Goal: Task Accomplishment & Management: Complete application form

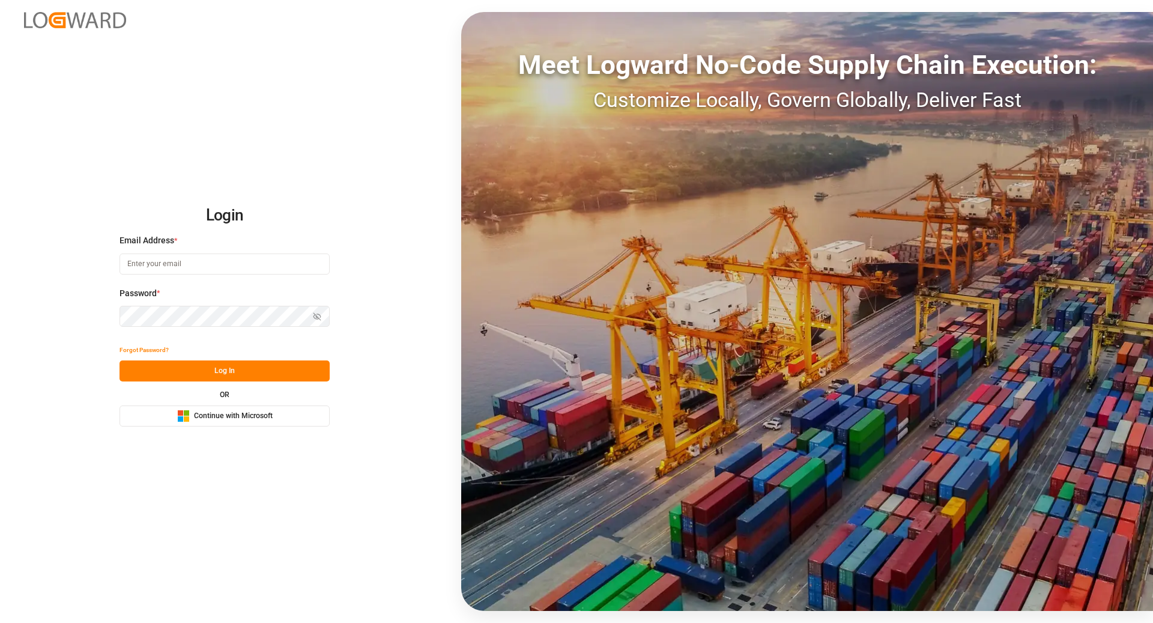
click at [210, 421] on div "Microsoft Logo Continue with Microsoft" at bounding box center [224, 415] width 95 height 13
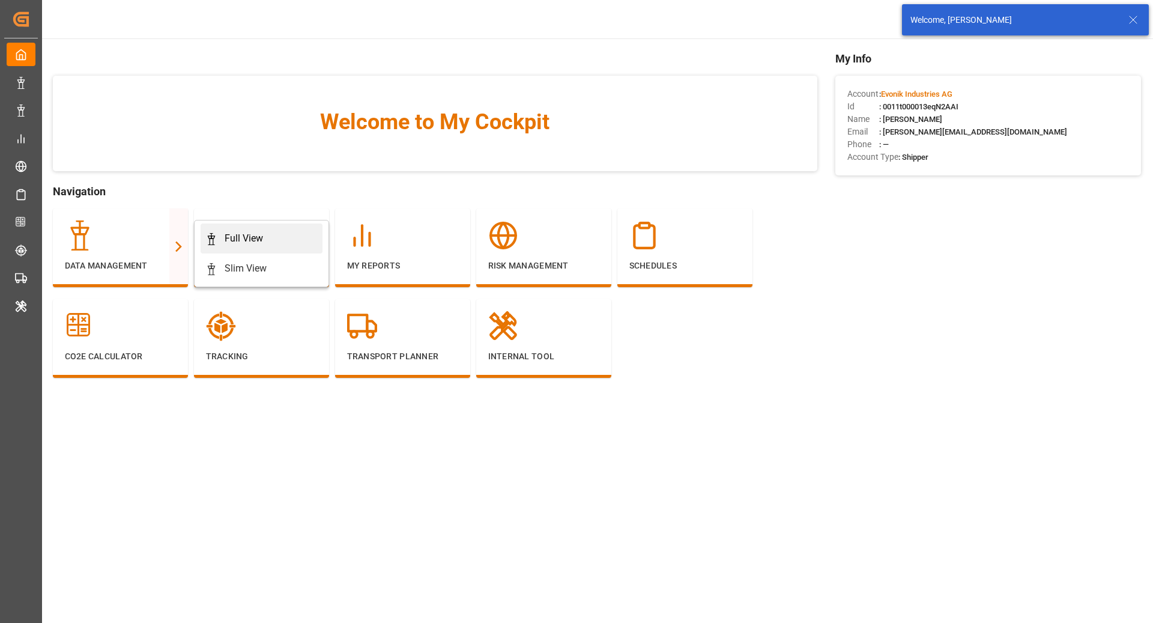
click at [212, 245] on div "Full View" at bounding box center [261, 238] width 112 height 14
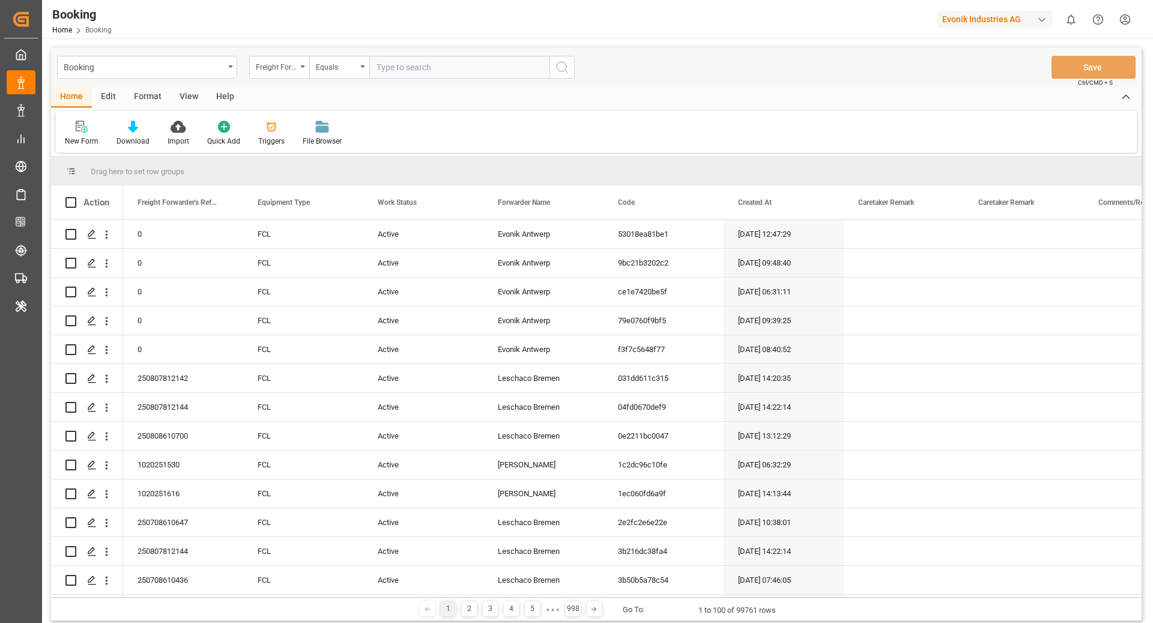
click at [145, 100] on div "Format" at bounding box center [148, 97] width 46 height 20
click at [67, 127] on div at bounding box center [82, 126] width 35 height 13
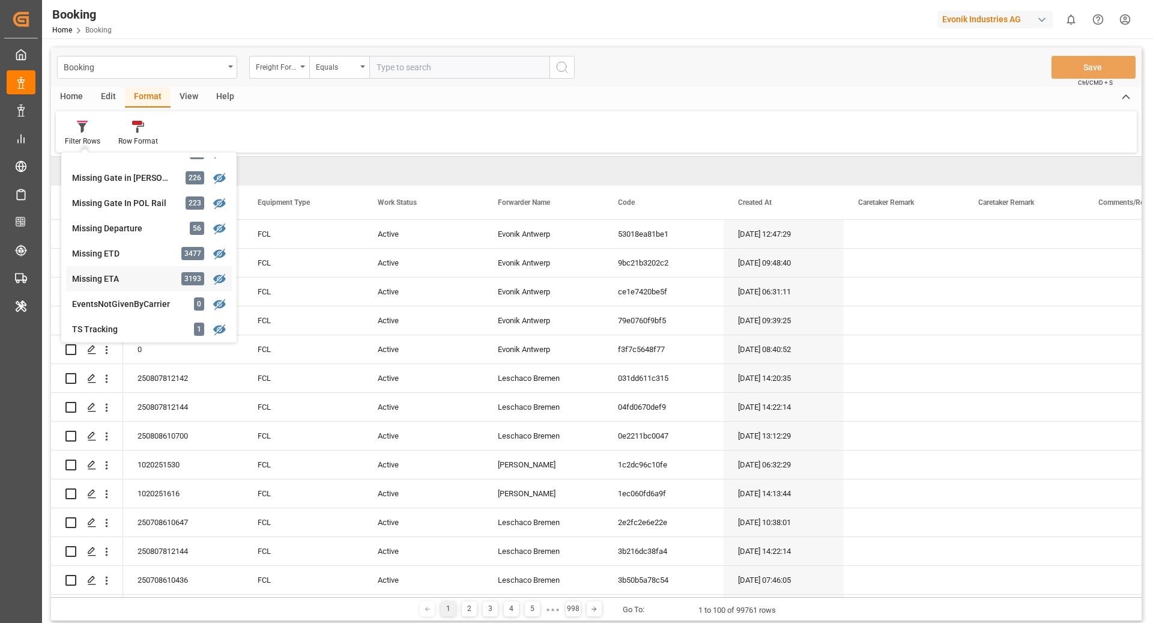
scroll to position [226, 0]
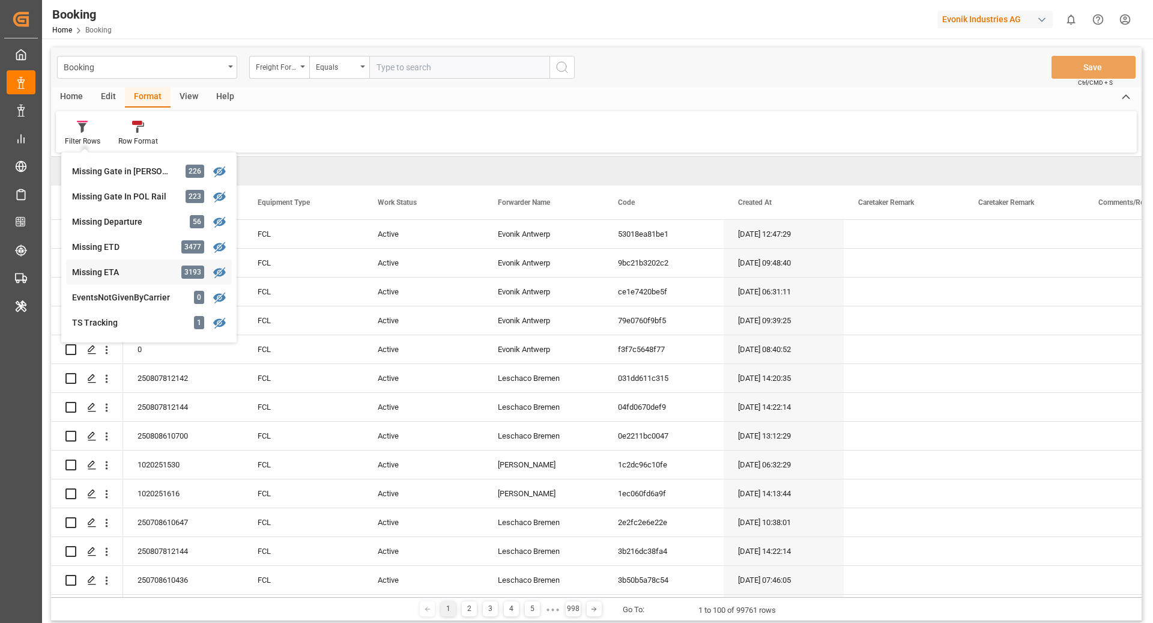
click at [131, 267] on div "Missing ETA" at bounding box center [124, 272] width 105 height 13
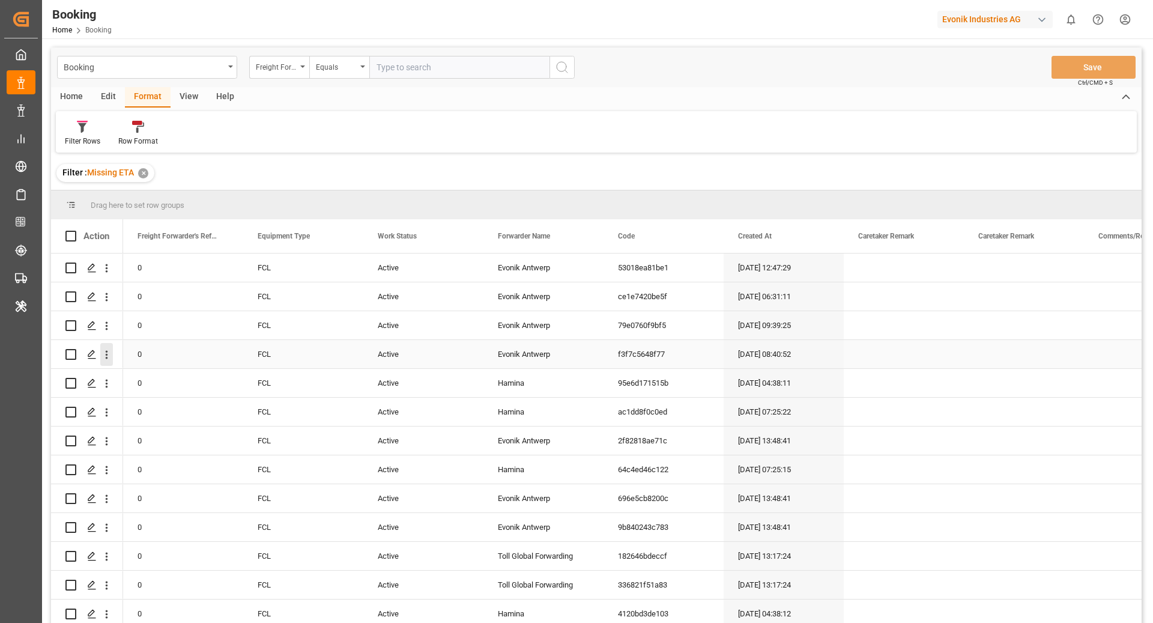
click at [108, 355] on icon "open menu" at bounding box center [106, 354] width 13 height 13
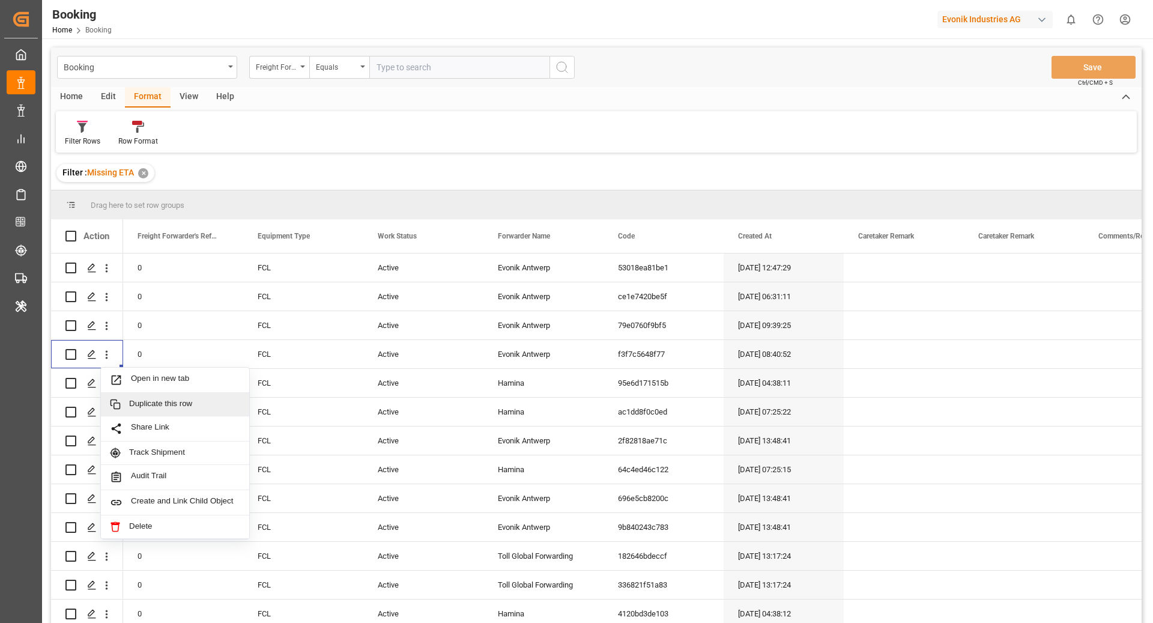
click at [197, 92] on div "View" at bounding box center [188, 97] width 37 height 20
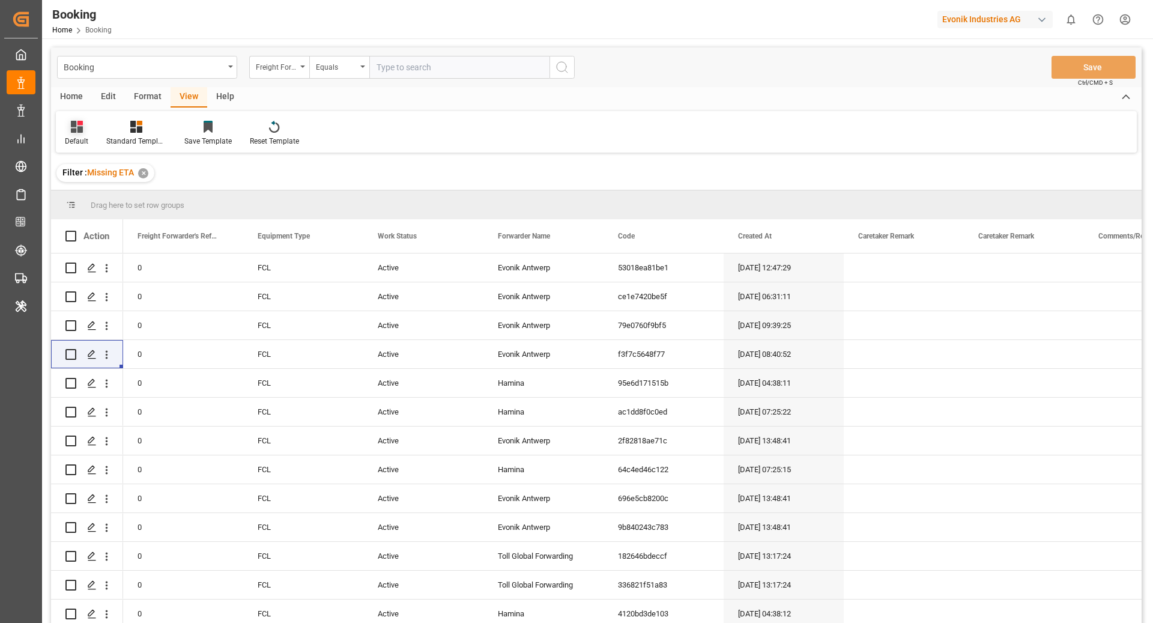
click at [76, 128] on icon at bounding box center [77, 127] width 12 height 12
click at [107, 291] on div "etd" at bounding box center [123, 292] width 105 height 13
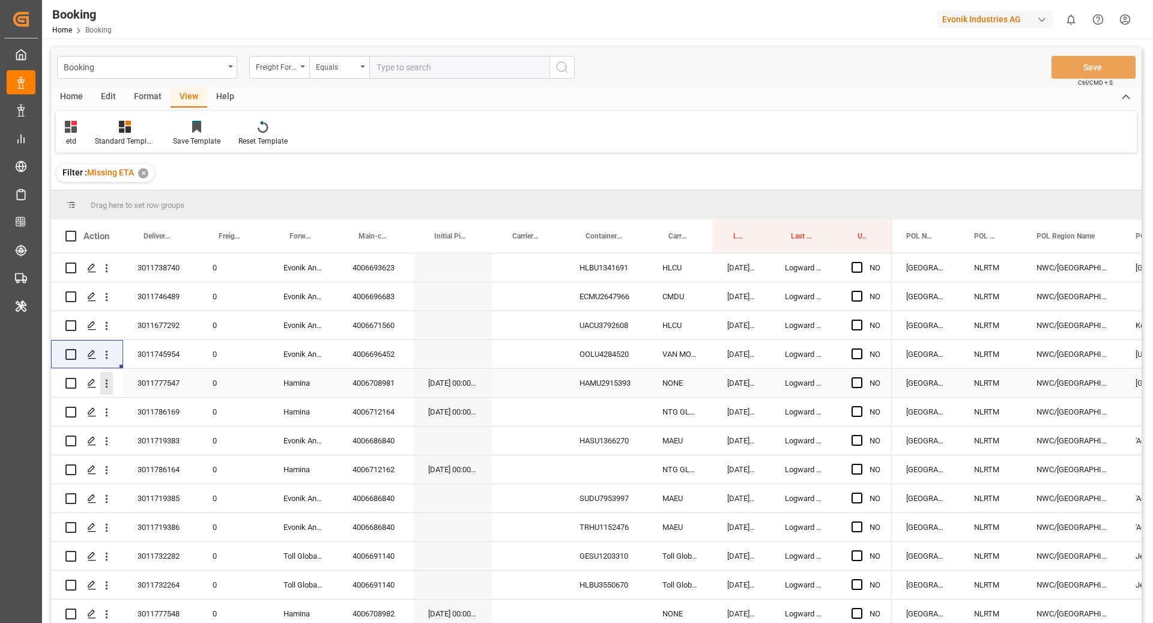
click at [102, 386] on icon "open menu" at bounding box center [106, 383] width 13 height 13
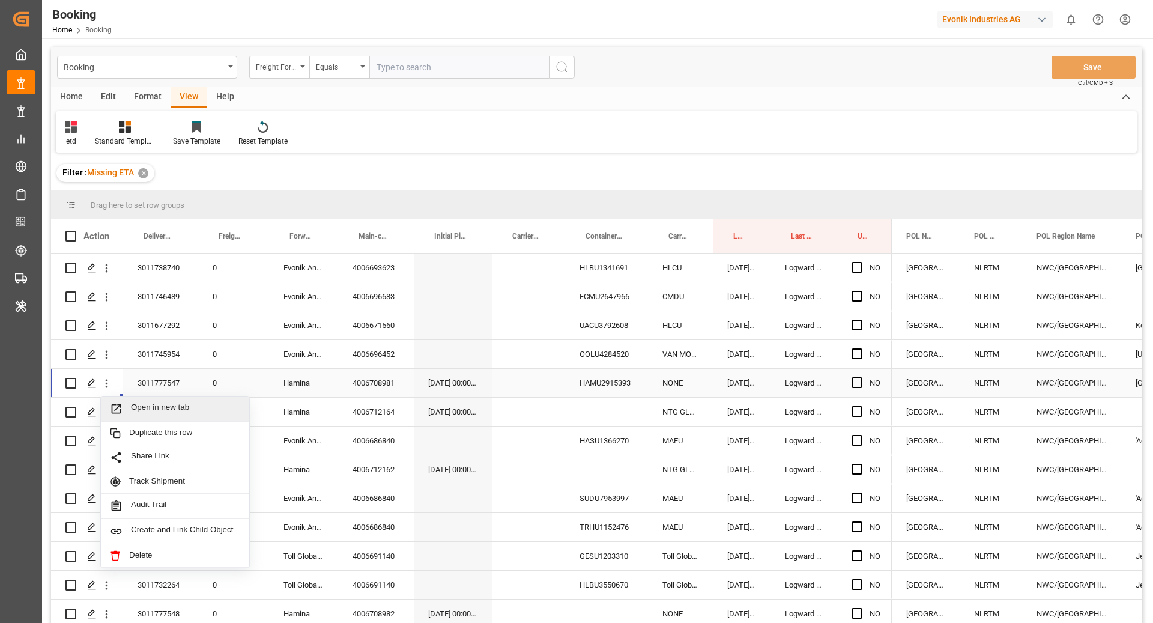
click at [128, 405] on span "Press SPACE to select this row." at bounding box center [120, 408] width 21 height 13
click at [610, 384] on div "HAMU2915393" at bounding box center [606, 383] width 83 height 28
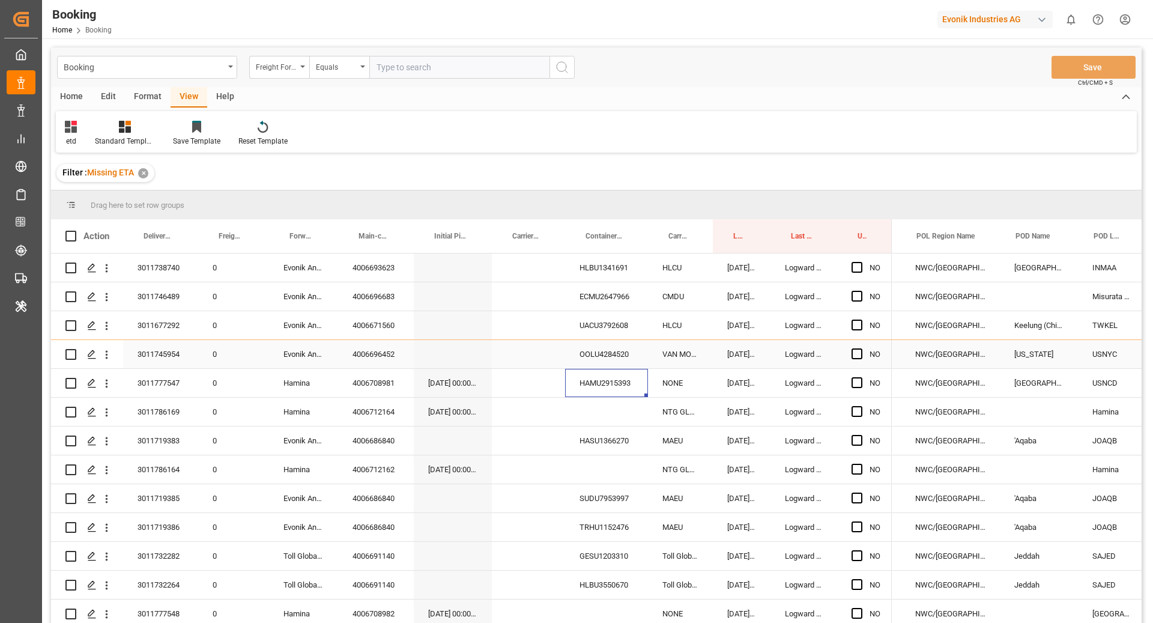
scroll to position [0, 118]
click at [600, 354] on div "OOLU4284520" at bounding box center [606, 354] width 83 height 28
click at [529, 323] on div "Press SPACE to select this row." at bounding box center [528, 325] width 73 height 28
click at [526, 325] on div "Press SPACE to select this row." at bounding box center [528, 325] width 73 height 28
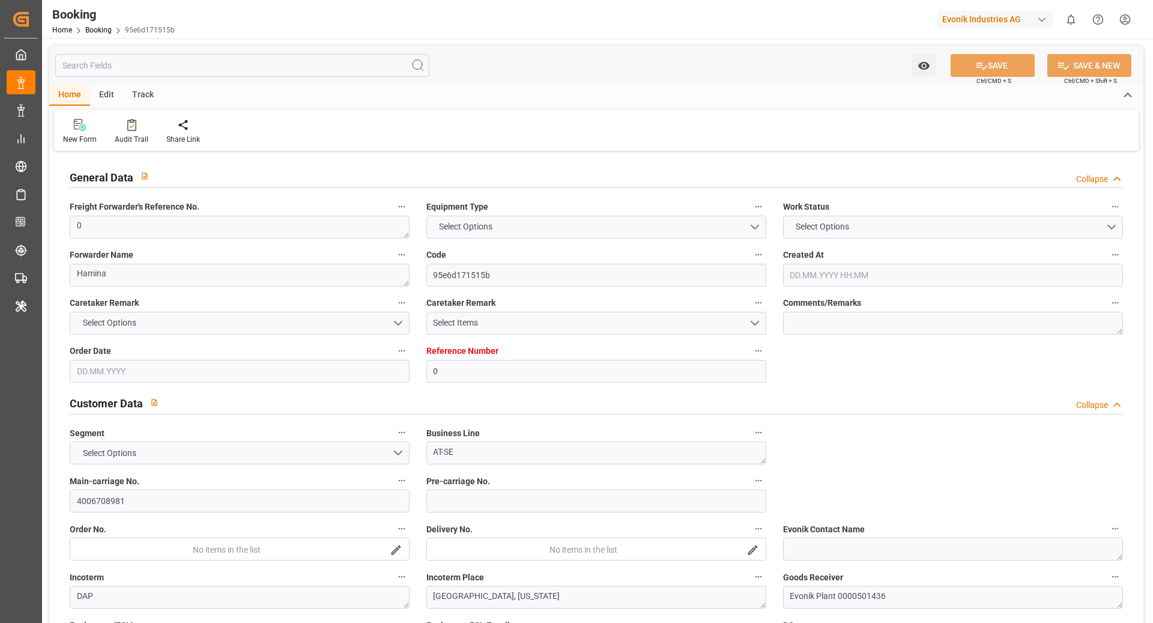
type input "0"
type input "Dummy"
type input "Dummy Carrier"
type input "NLRTM"
type input "USNCD"
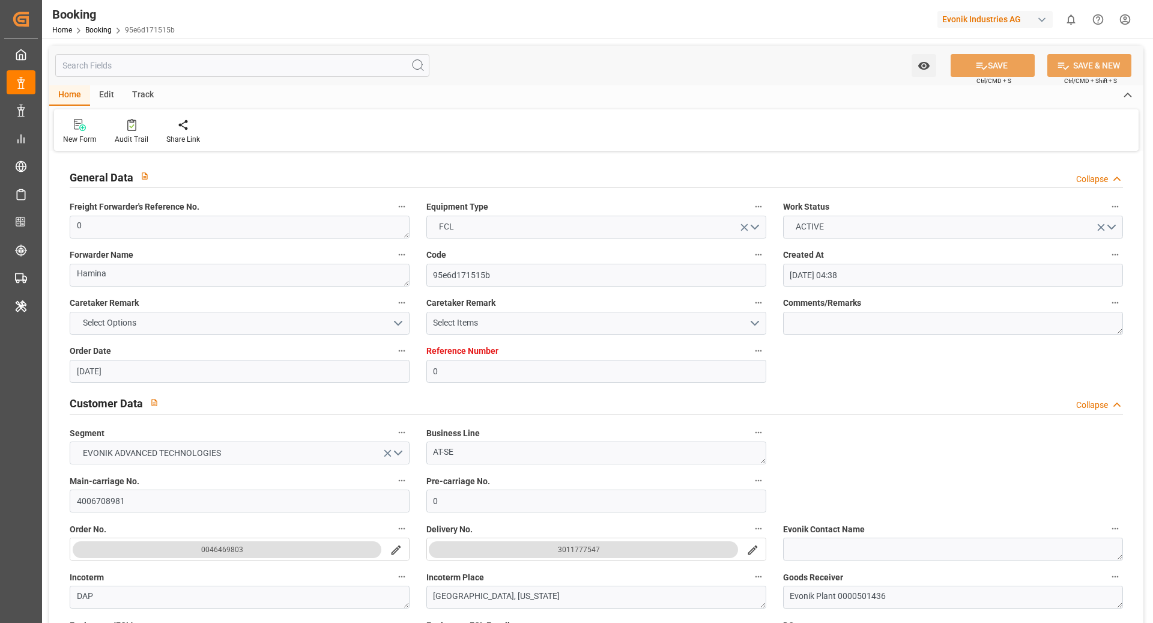
type input "25.08.2025 04:38"
type input "25.08.2025"
type input "06.10.2025"
type input "01.09.2025"
type input "01.09.2025 00:00"
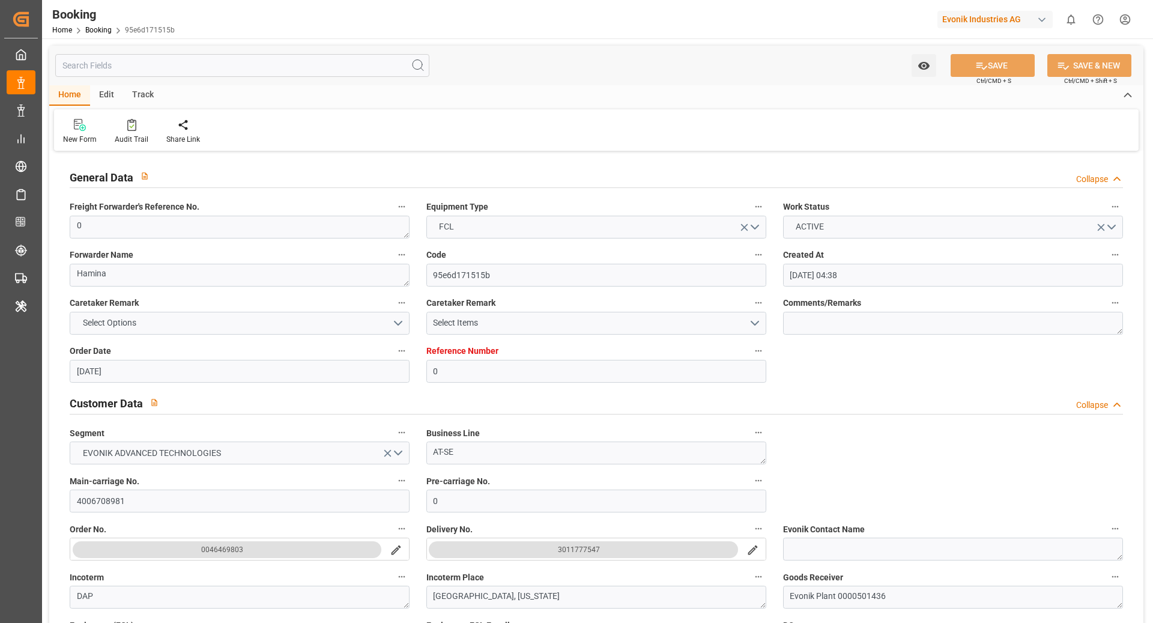
type input "29.08.2025 15:17"
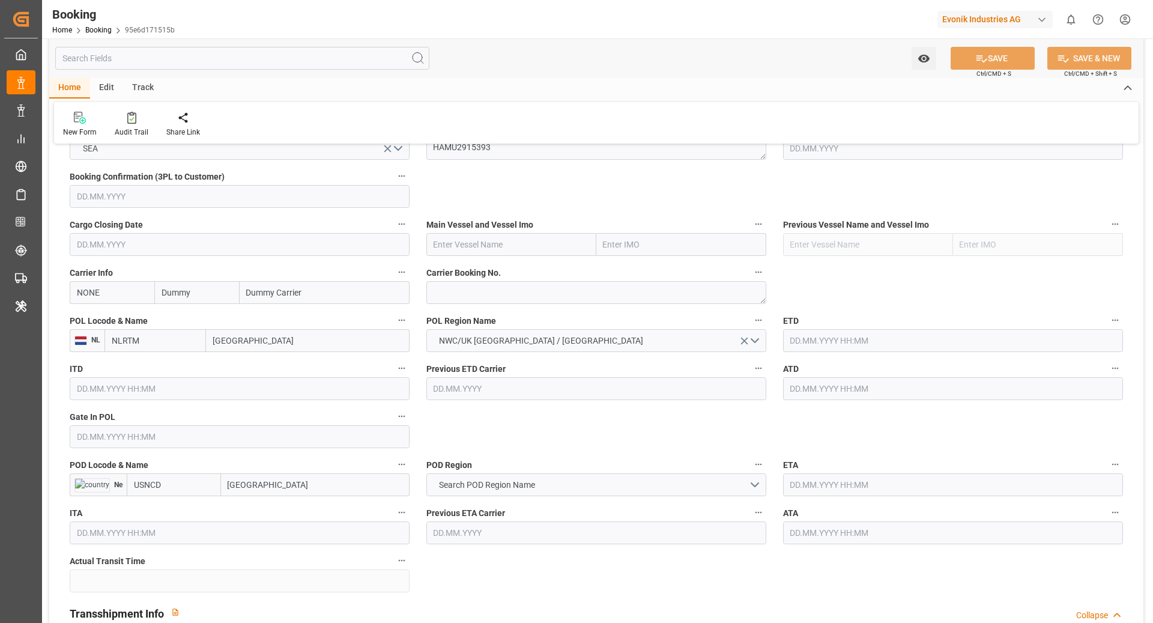
scroll to position [812, 0]
